Goal: Find specific page/section: Find specific page/section

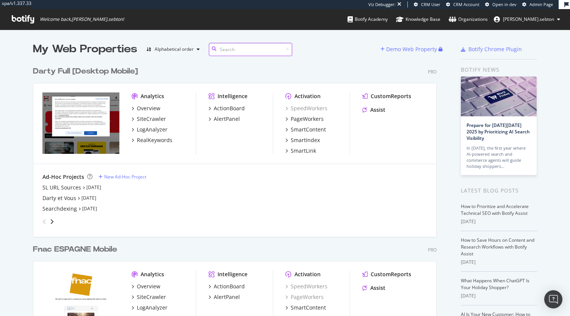
scroll to position [1331, 404]
click at [156, 127] on div "LogAnalyzer" at bounding box center [152, 130] width 31 height 8
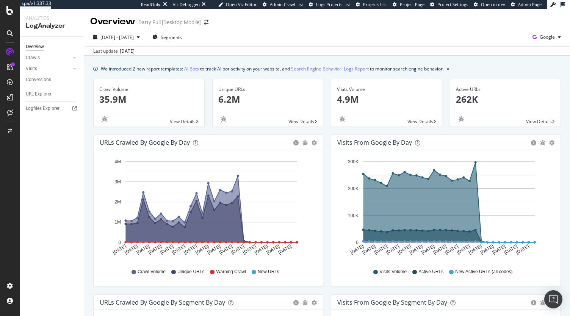
click at [46, 102] on div "Overview Crawls Daily Distribution Segments Distribution HTTP Codes Resources V…" at bounding box center [52, 176] width 64 height 279
click at [48, 110] on div "Logfiles Explorer" at bounding box center [43, 109] width 34 height 8
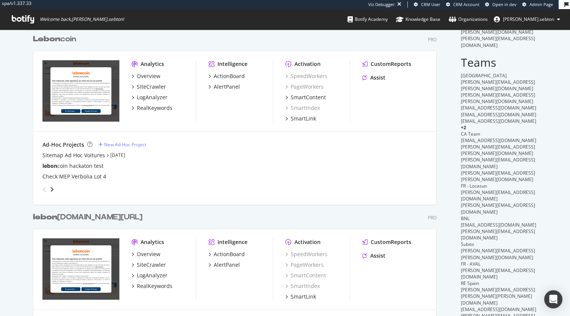
scroll to position [183, 0]
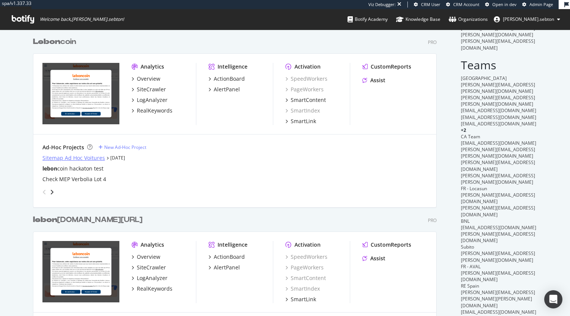
type input "lebon"
click at [73, 160] on div "Sitemap Ad Hoc Voitures" at bounding box center [73, 158] width 63 height 8
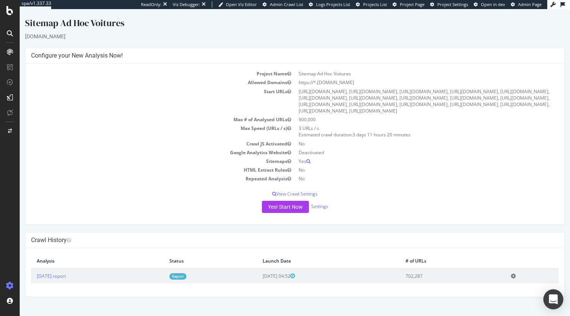
click at [555, 299] on icon "Open Intercom Messenger" at bounding box center [553, 299] width 9 height 10
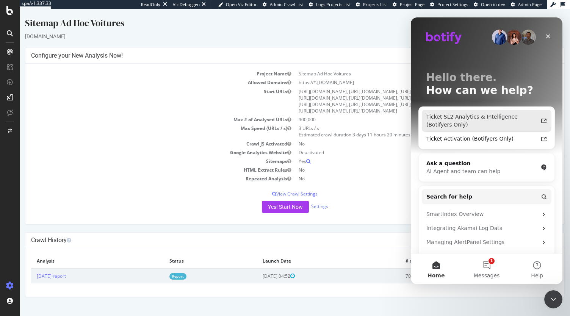
click at [473, 122] on div "Ticket SL2 Analytics & Intelligence (Botifyers Only)" at bounding box center [481, 121] width 111 height 16
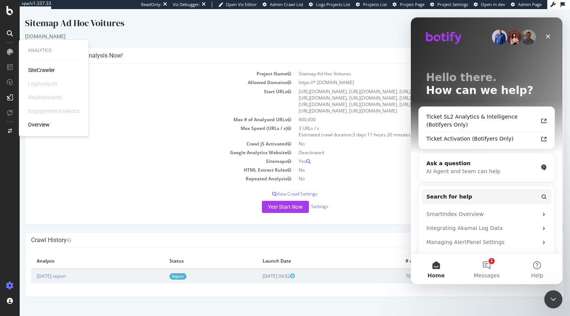
click at [44, 74] on div "SiteCrawler" at bounding box center [41, 70] width 27 height 8
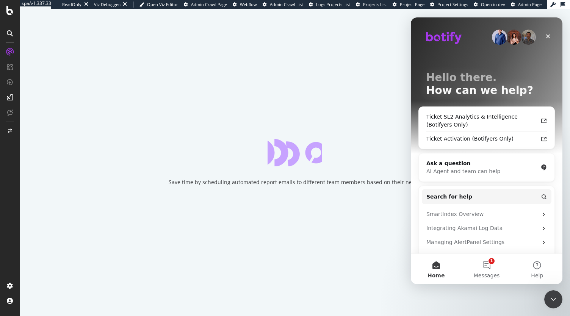
click at [361, 246] on div "Save time by scheduling automated report emails to different team members based…" at bounding box center [295, 162] width 550 height 307
click at [488, 264] on button "1 Messages" at bounding box center [486, 269] width 50 height 30
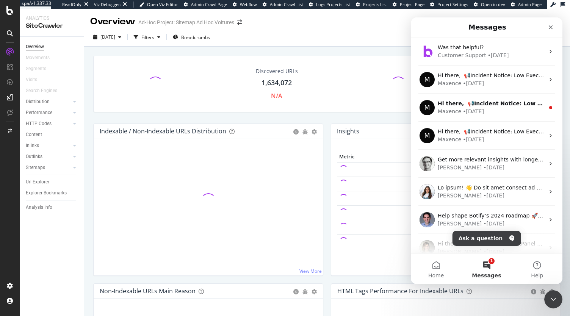
click at [337, 230] on td at bounding box center [384, 227] width 95 height 14
click at [548, 300] on icon "Close Intercom Messenger" at bounding box center [552, 298] width 9 height 9
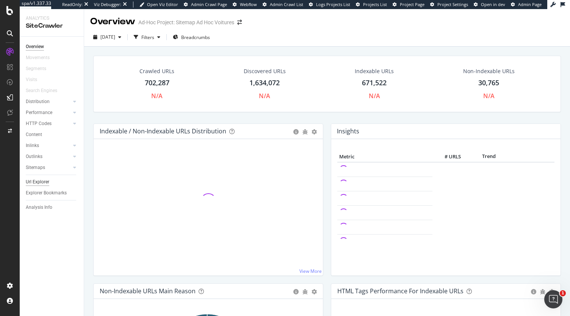
click at [39, 182] on div "Url Explorer" at bounding box center [37, 182] width 23 height 8
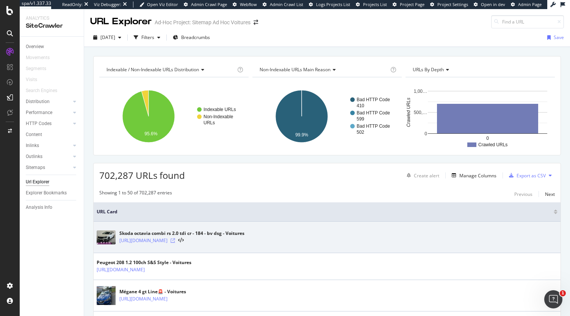
click at [175, 238] on icon at bounding box center [173, 240] width 5 height 5
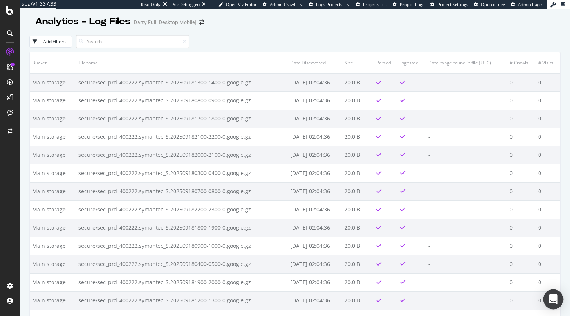
click at [555, 305] on div "Open Intercom Messenger" at bounding box center [553, 299] width 20 height 20
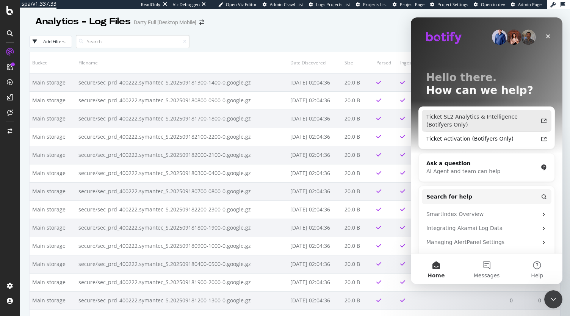
click at [482, 118] on div "Ticket SL2 Analytics & Intelligence (Botifyers Only)" at bounding box center [481, 121] width 111 height 16
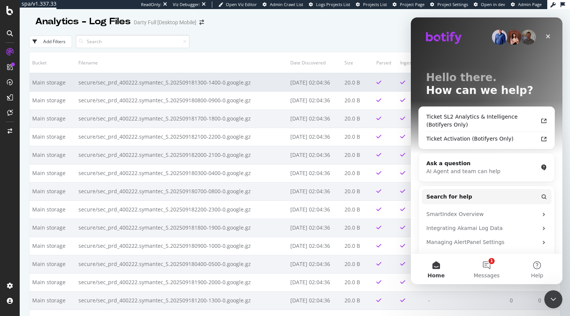
click at [266, 84] on td "secure/sec_prd_400222.symantec_S.202509181300-1400-0.google.gz" at bounding box center [182, 82] width 212 height 18
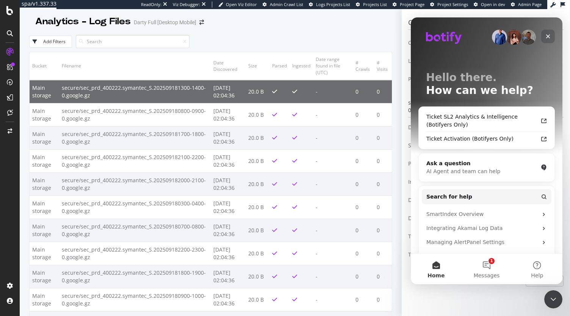
click at [549, 34] on icon "Close" at bounding box center [548, 36] width 6 height 6
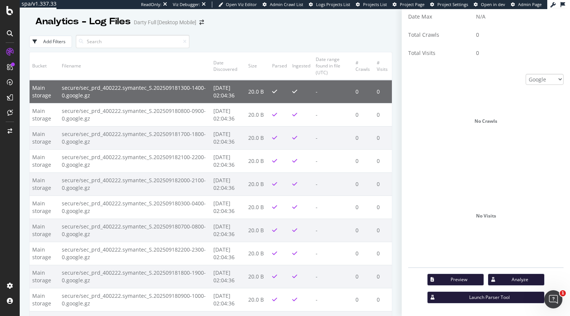
scroll to position [202, 0]
click at [460, 278] on div "Preview" at bounding box center [459, 279] width 38 height 6
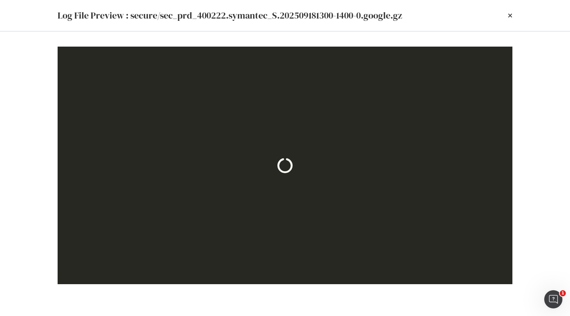
scroll to position [0, 0]
click at [508, 14] on icon "times" at bounding box center [510, 16] width 5 height 6
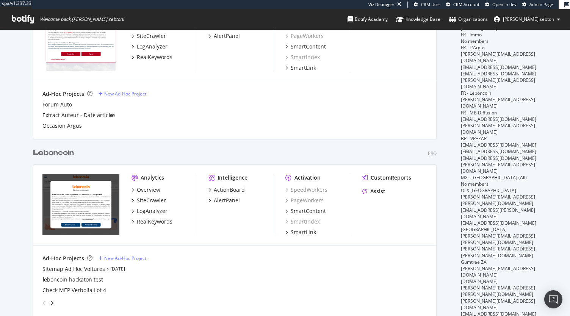
scroll to position [631, 0]
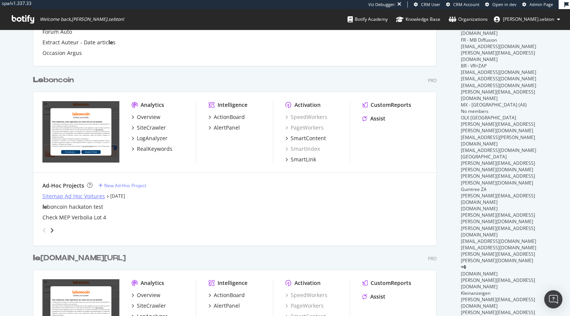
type input "le"
click at [77, 197] on div "Sitemap Ad Hoc Voitures" at bounding box center [73, 196] width 63 height 8
